Goal: Find specific page/section: Locate a particular part of the current website

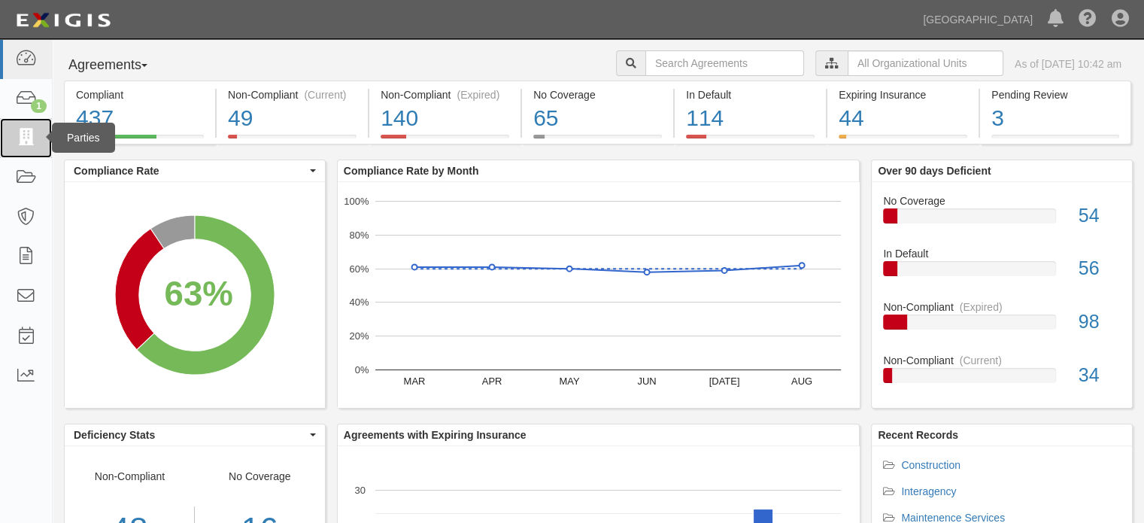
click at [31, 150] on link at bounding box center [26, 138] width 52 height 40
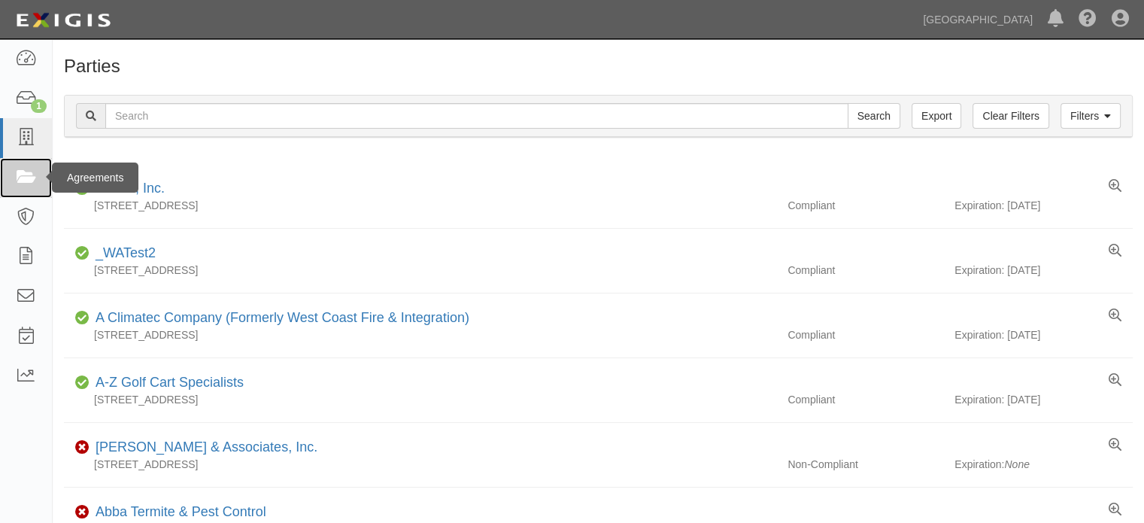
click at [33, 178] on icon at bounding box center [25, 177] width 21 height 17
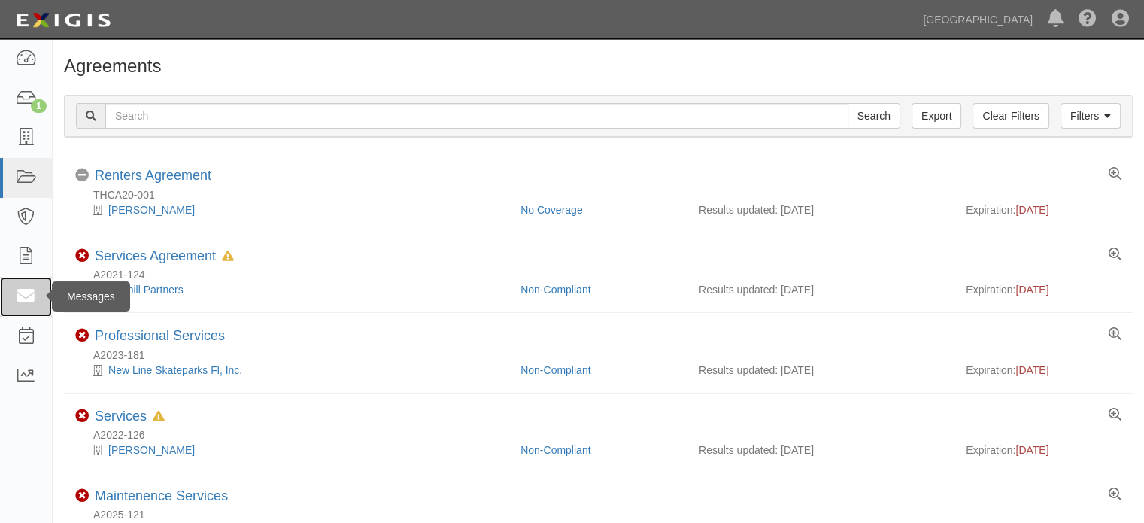
click at [37, 299] on link at bounding box center [26, 297] width 52 height 40
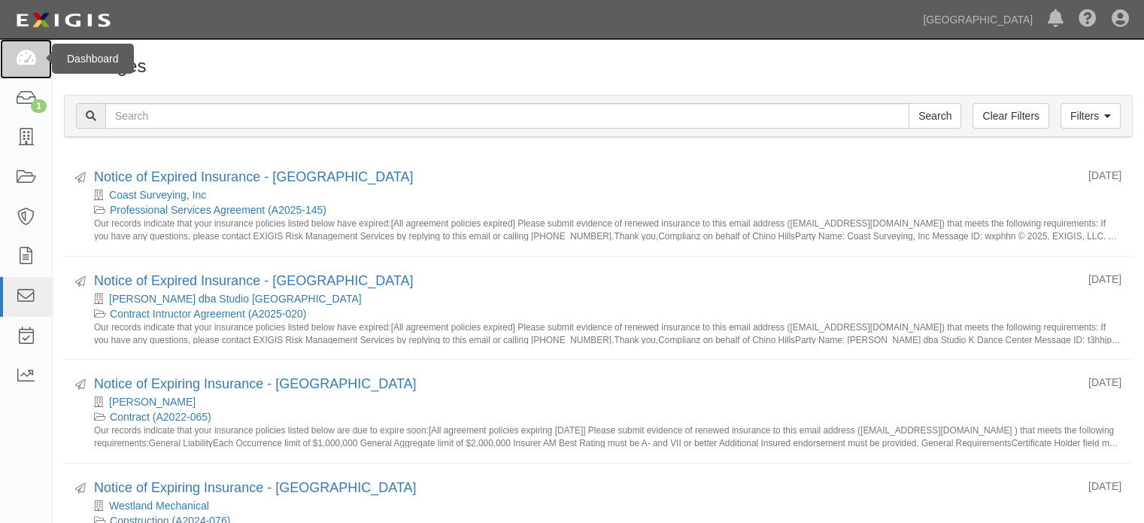
click at [36, 59] on link at bounding box center [26, 59] width 52 height 40
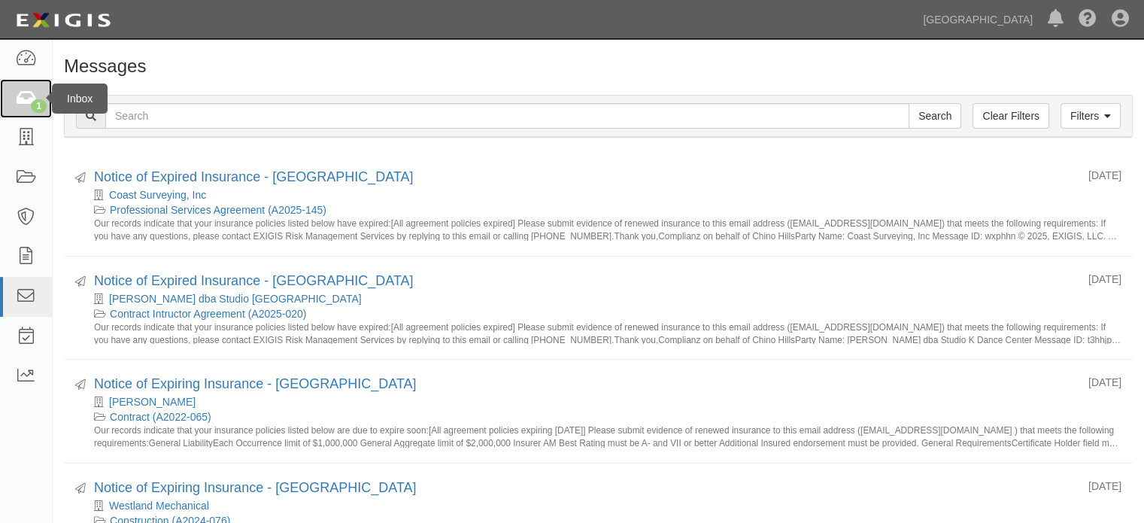
click at [33, 98] on icon at bounding box center [25, 98] width 21 height 17
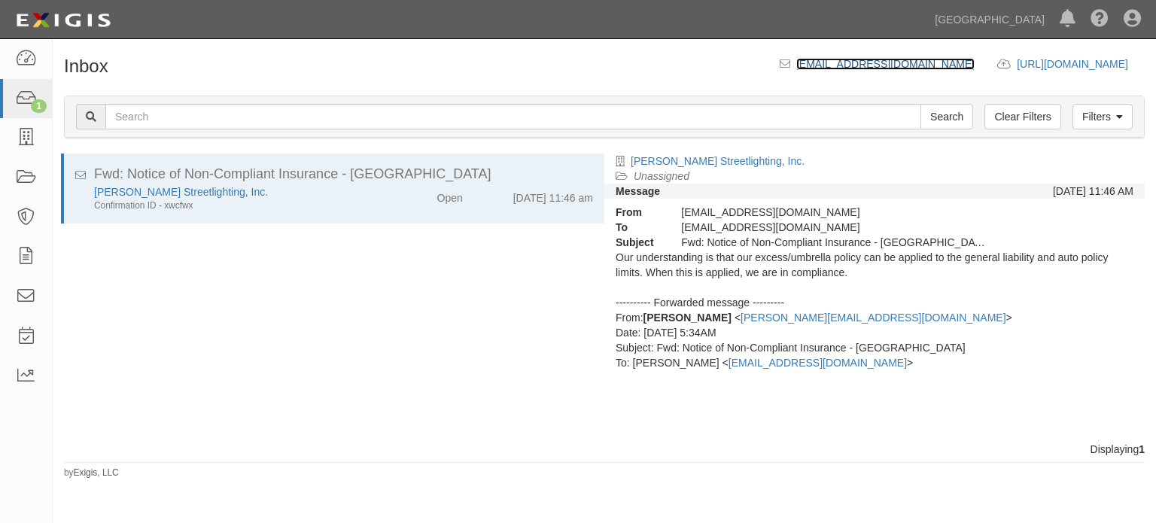
click at [796, 68] on link "[EMAIL_ADDRESS][DOMAIN_NAME]" at bounding box center [885, 64] width 178 height 12
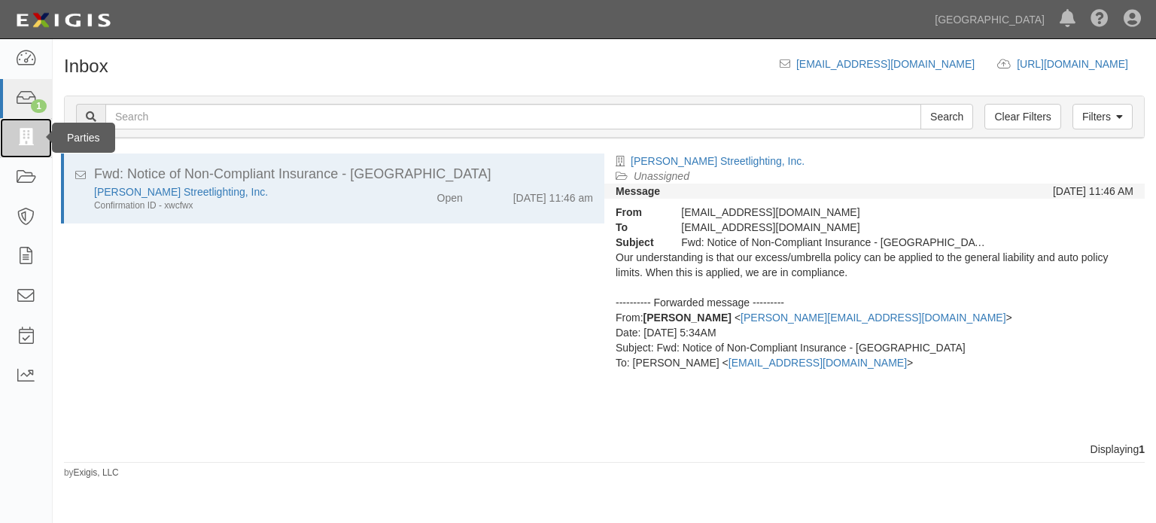
click at [36, 135] on link at bounding box center [26, 138] width 52 height 40
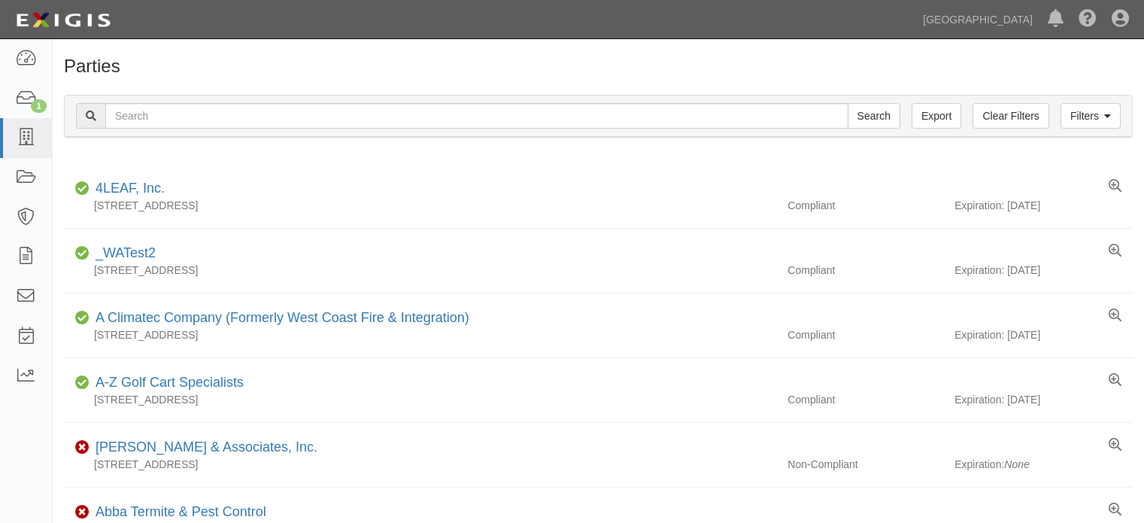
click at [174, 123] on input "text" at bounding box center [476, 116] width 743 height 26
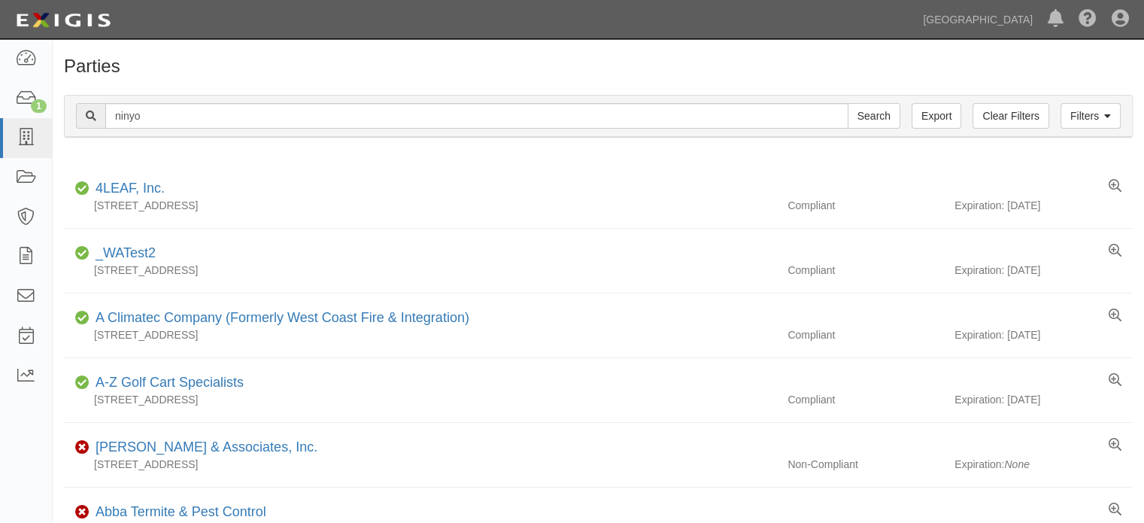
type input "ninyo"
click at [848, 103] on input "Search" at bounding box center [874, 116] width 53 height 26
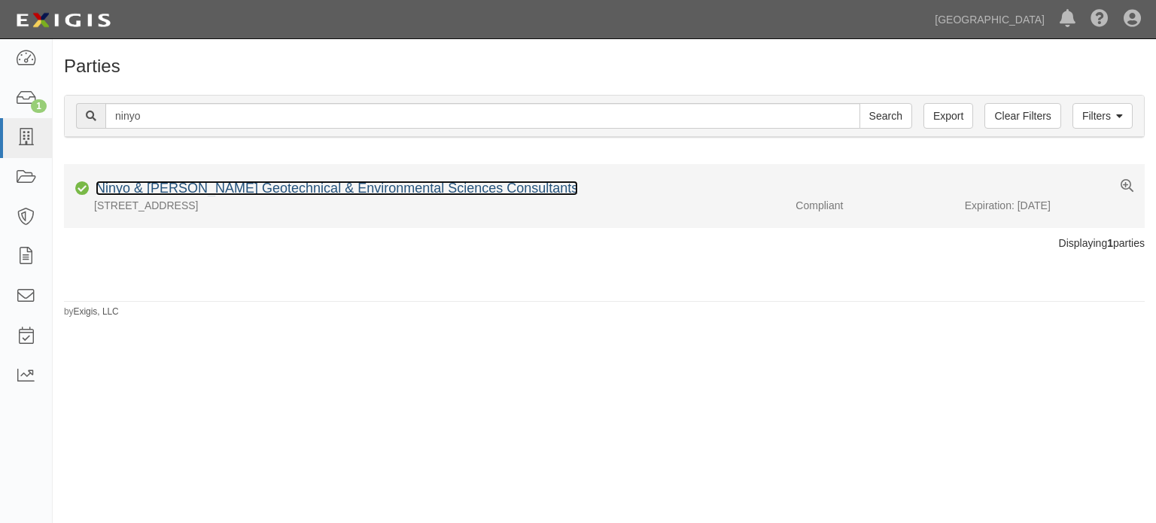
click at [181, 193] on link "Ninyo & [PERSON_NAME] Geotechnical & Environmental Sciences Consultants" at bounding box center [337, 188] width 482 height 15
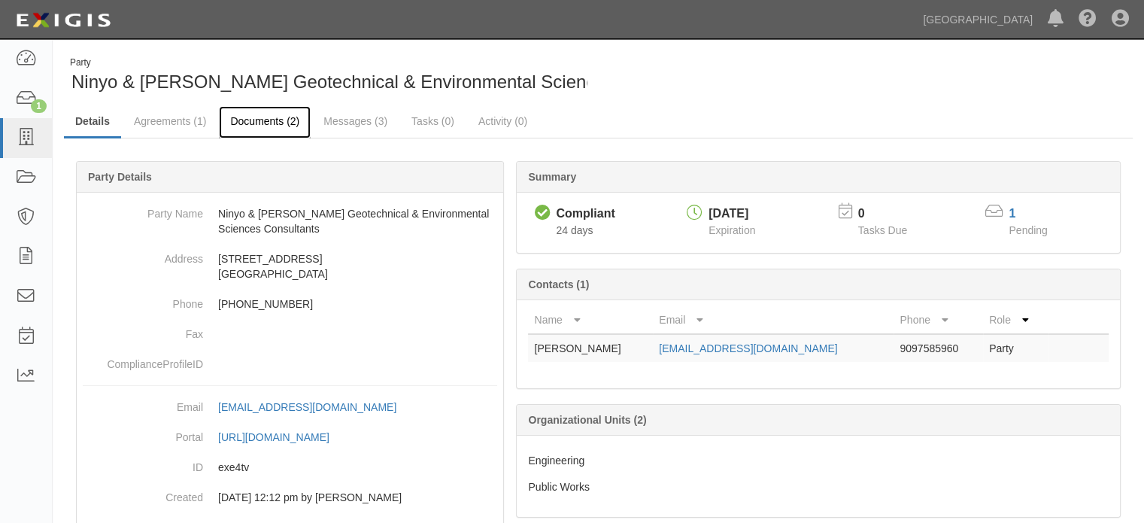
click at [247, 120] on link "Documents (2)" at bounding box center [265, 122] width 92 height 32
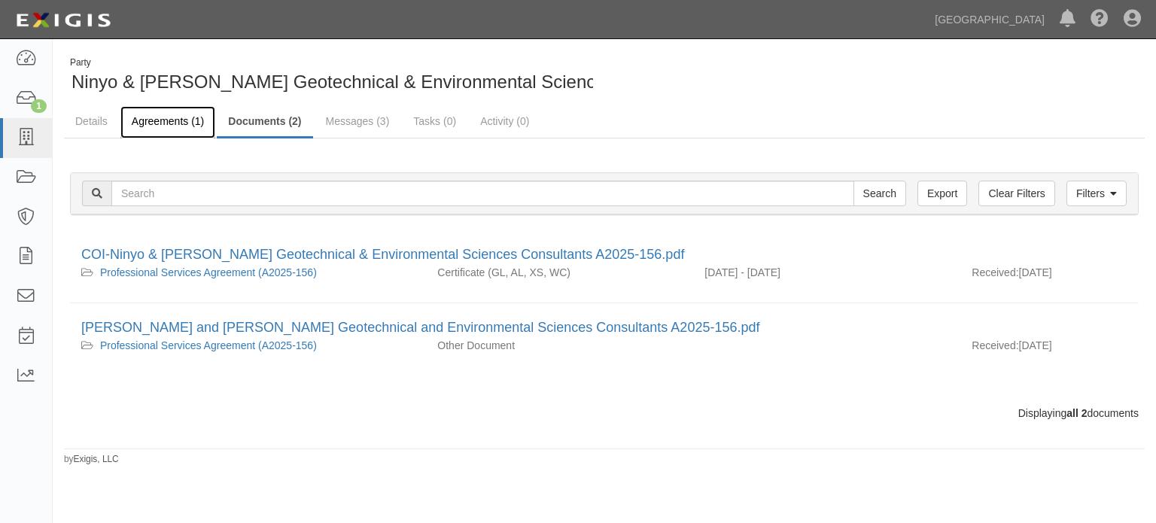
click at [160, 124] on link "Agreements (1)" at bounding box center [167, 122] width 95 height 32
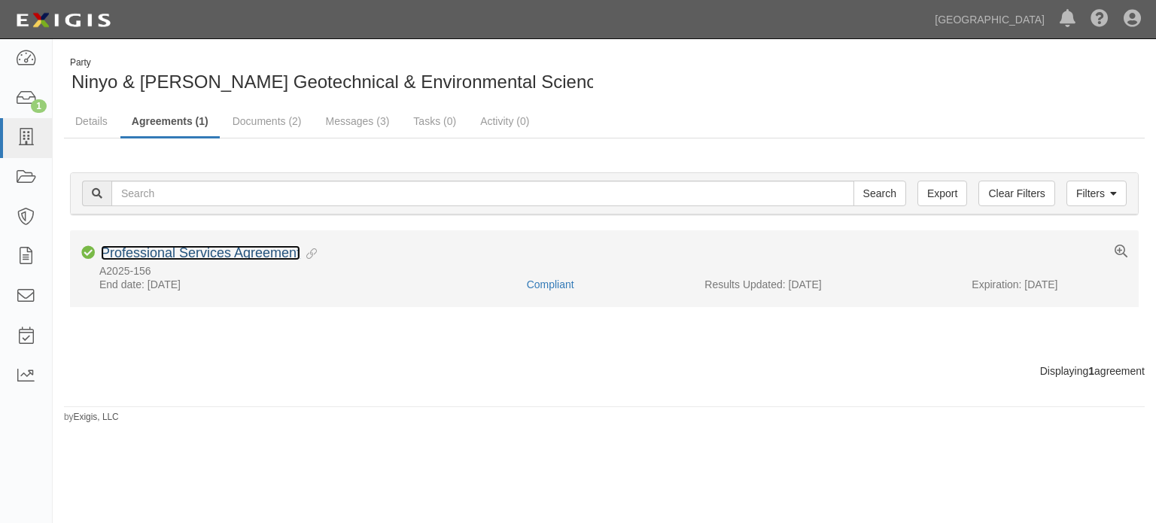
click at [215, 255] on link "Professional Services Agreement" at bounding box center [200, 252] width 199 height 15
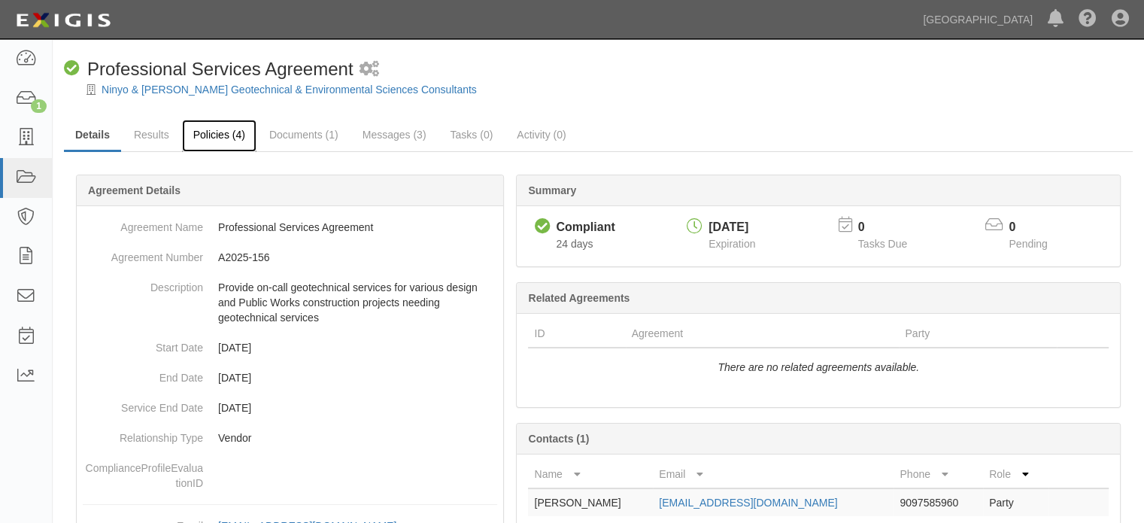
click at [223, 135] on link "Policies (4)" at bounding box center [219, 136] width 74 height 32
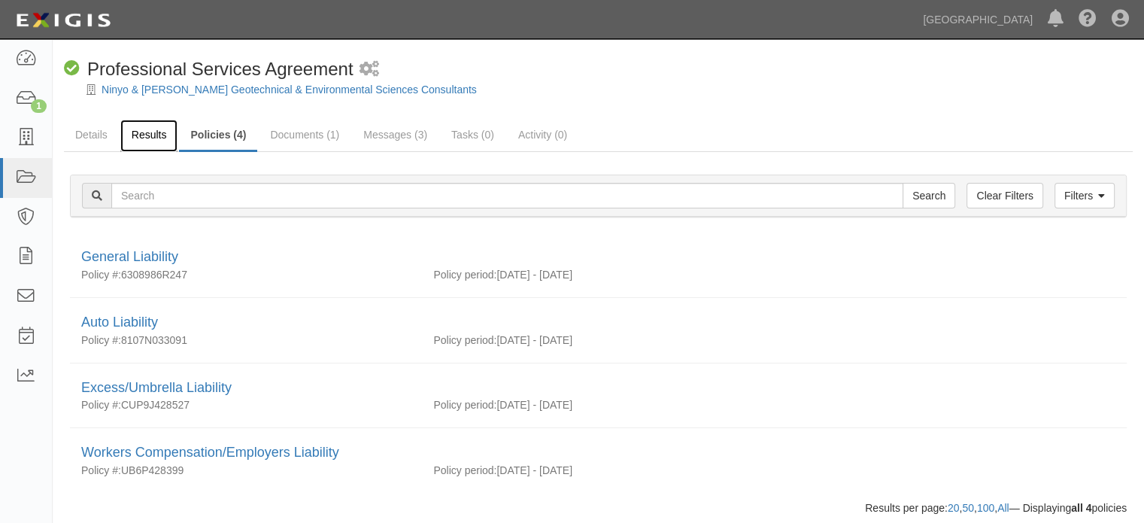
click at [131, 142] on link "Results" at bounding box center [149, 136] width 58 height 32
click at [128, 141] on link "Results" at bounding box center [149, 136] width 58 height 32
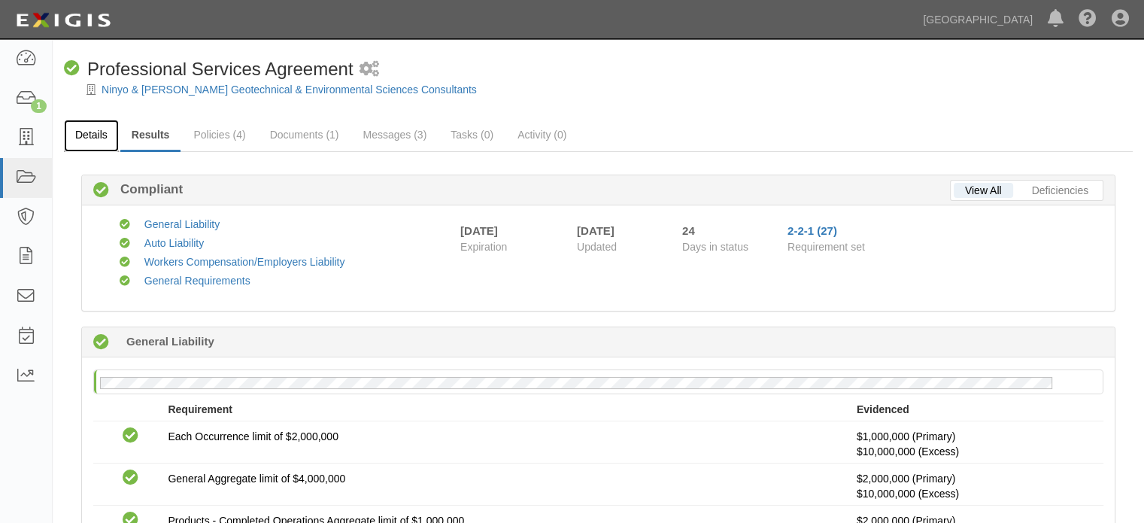
click at [96, 132] on link "Details" at bounding box center [91, 136] width 55 height 32
